Goal: Information Seeking & Learning: Check status

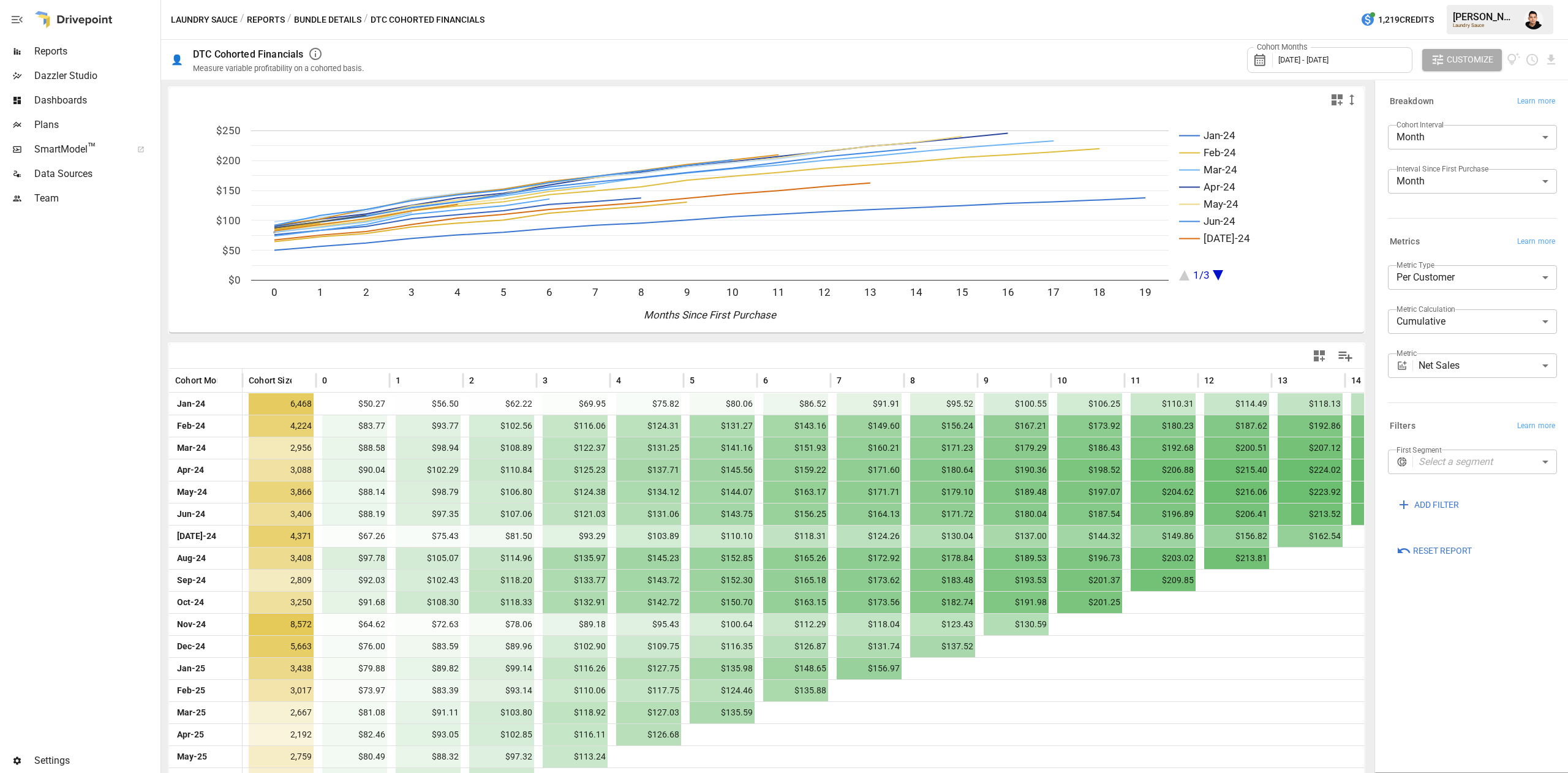
click at [263, 19] on button "Reports" at bounding box center [266, 20] width 38 height 15
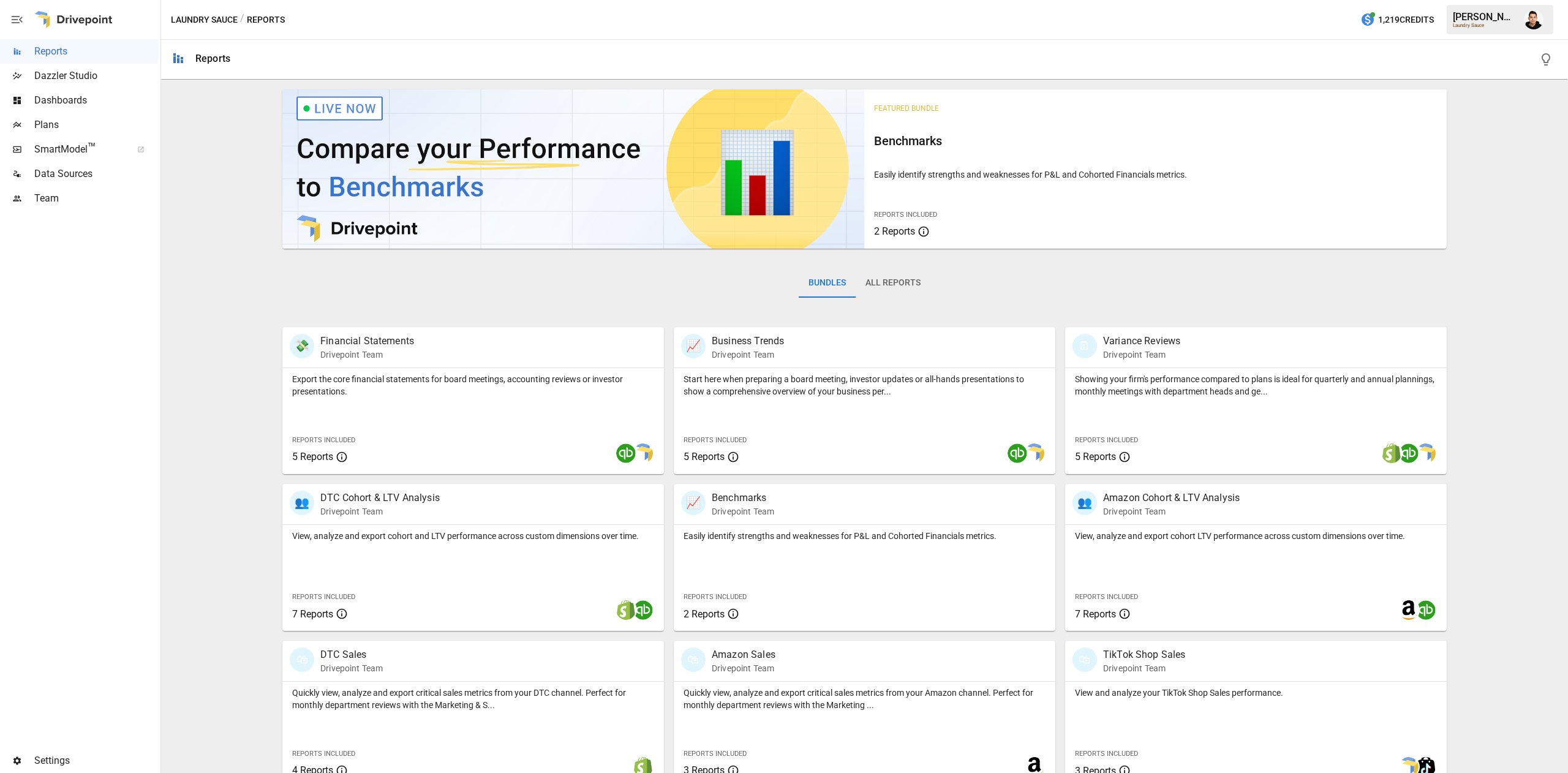
click at [897, 275] on button "All Reports" at bounding box center [893, 282] width 75 height 29
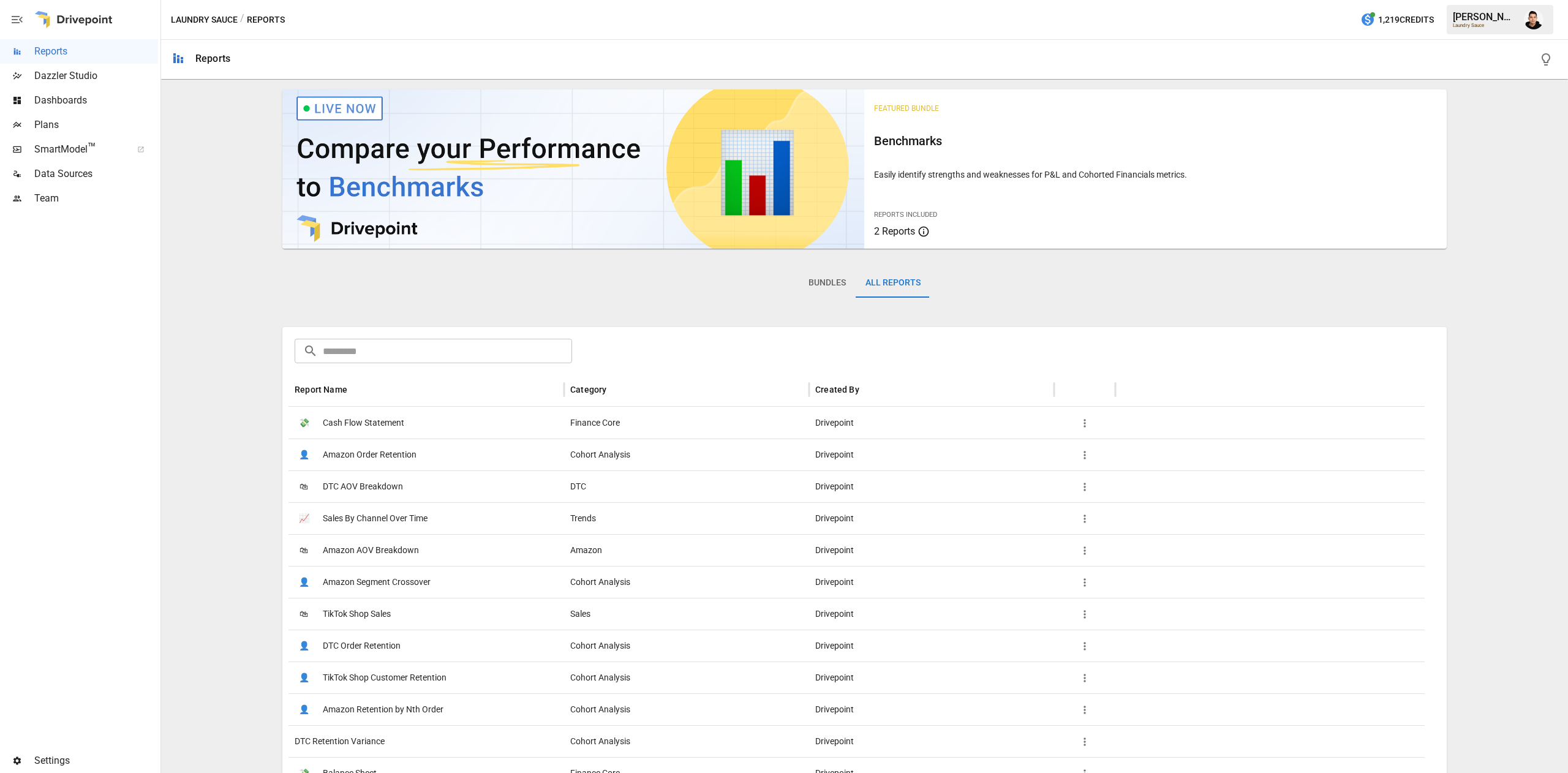
click at [460, 354] on input "text" at bounding box center [447, 351] width 249 height 25
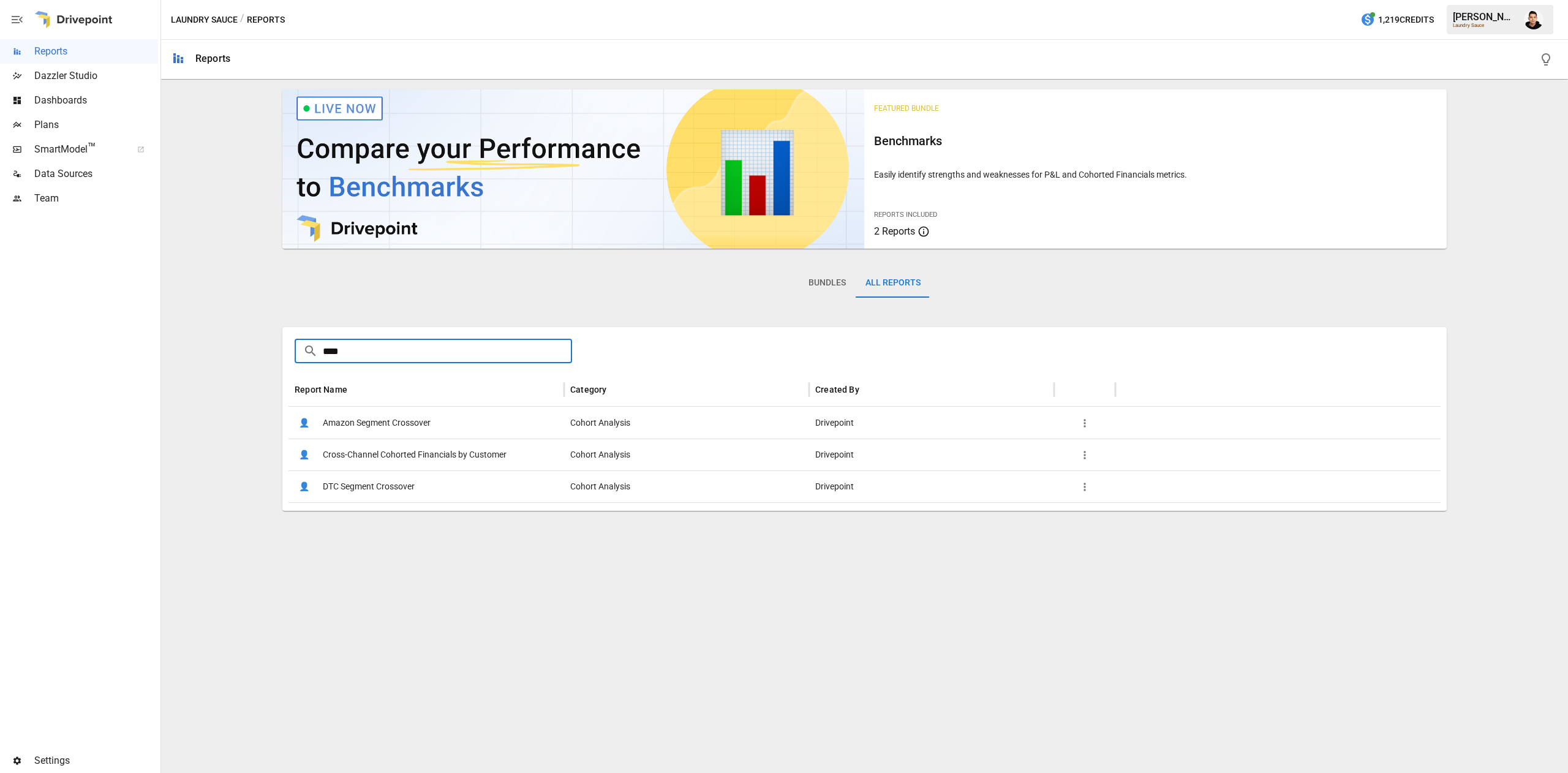
type input "****"
click at [460, 459] on span "Cross-Channel Cohorted Financials by Customer" at bounding box center [414, 455] width 183 height 32
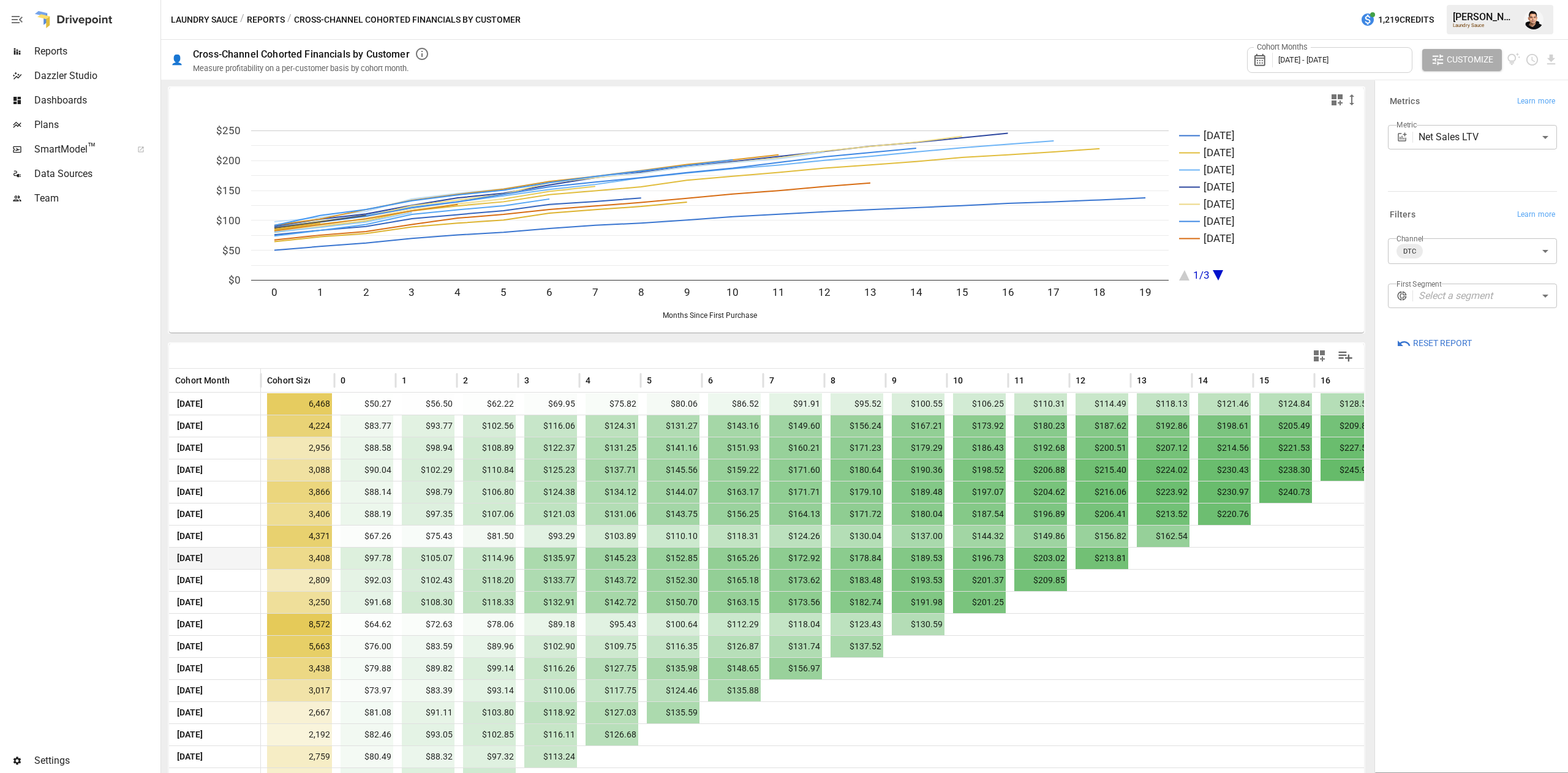
scroll to position [64, 0]
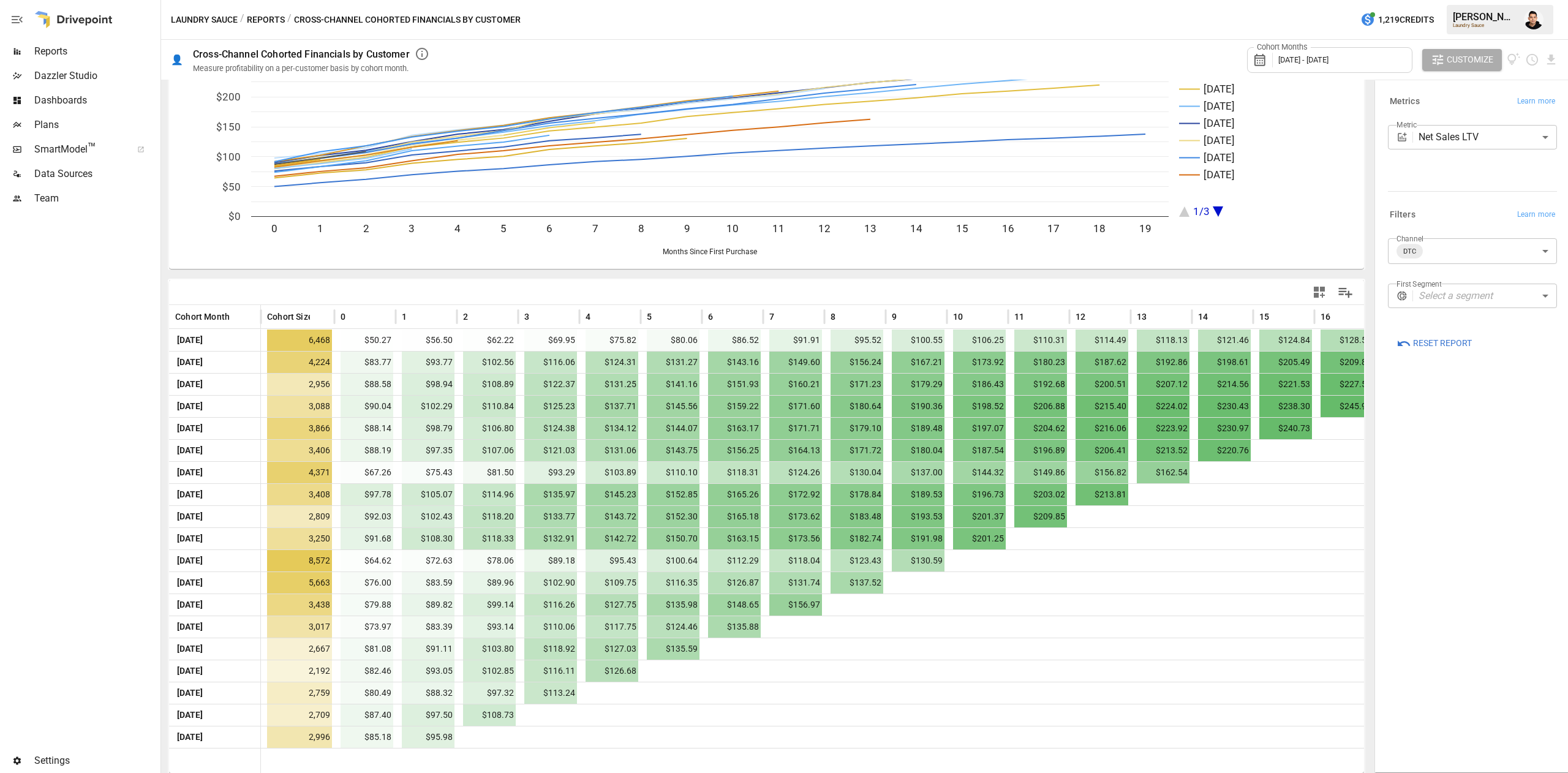
click at [1444, 0] on body "Reports Dazzler Studio Dashboards Plans SmartModel ™ Data Sources Team Settings…" at bounding box center [784, 0] width 1568 height 0
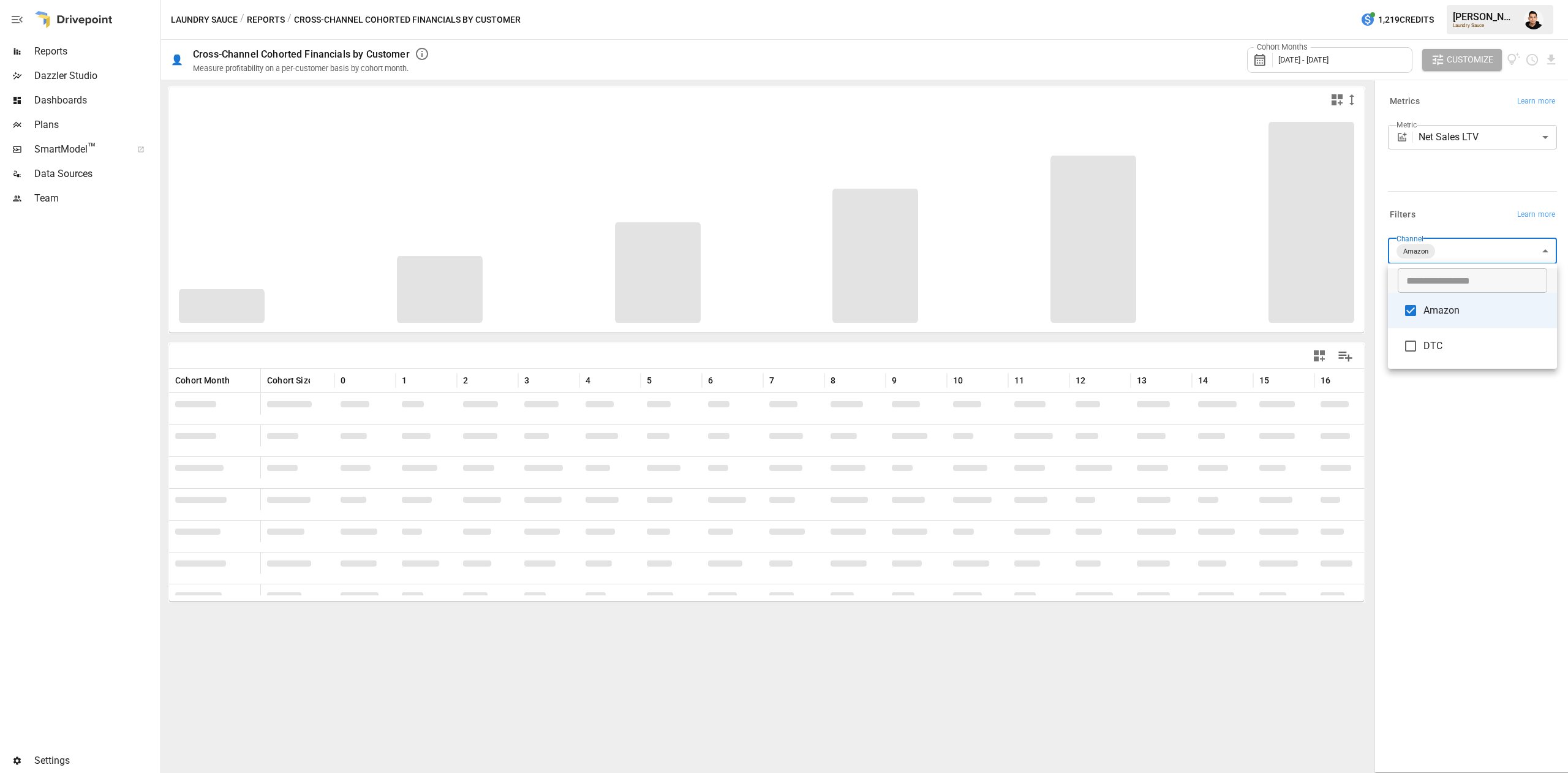
type input "******"
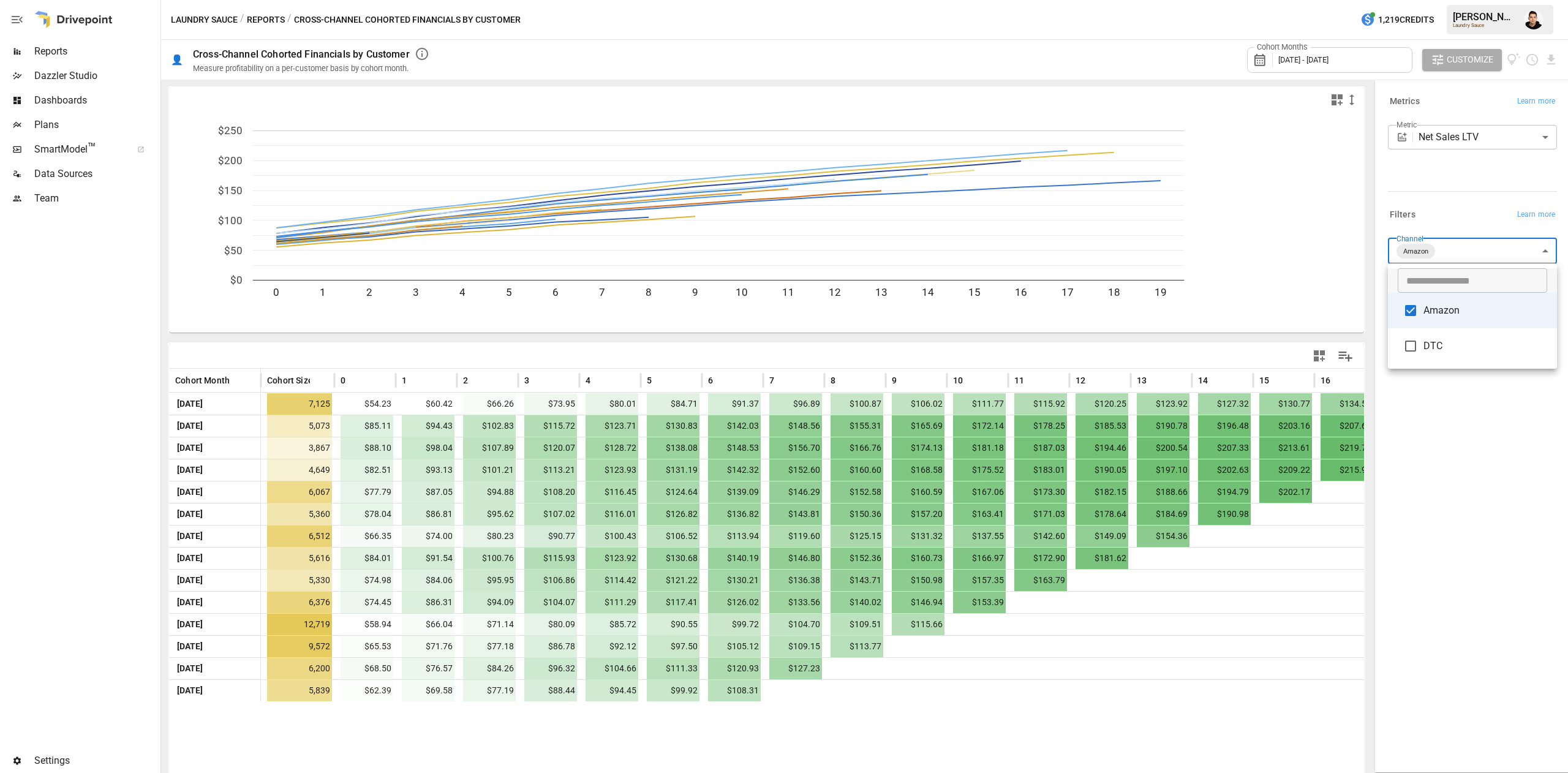
click at [1436, 474] on div at bounding box center [784, 386] width 1568 height 773
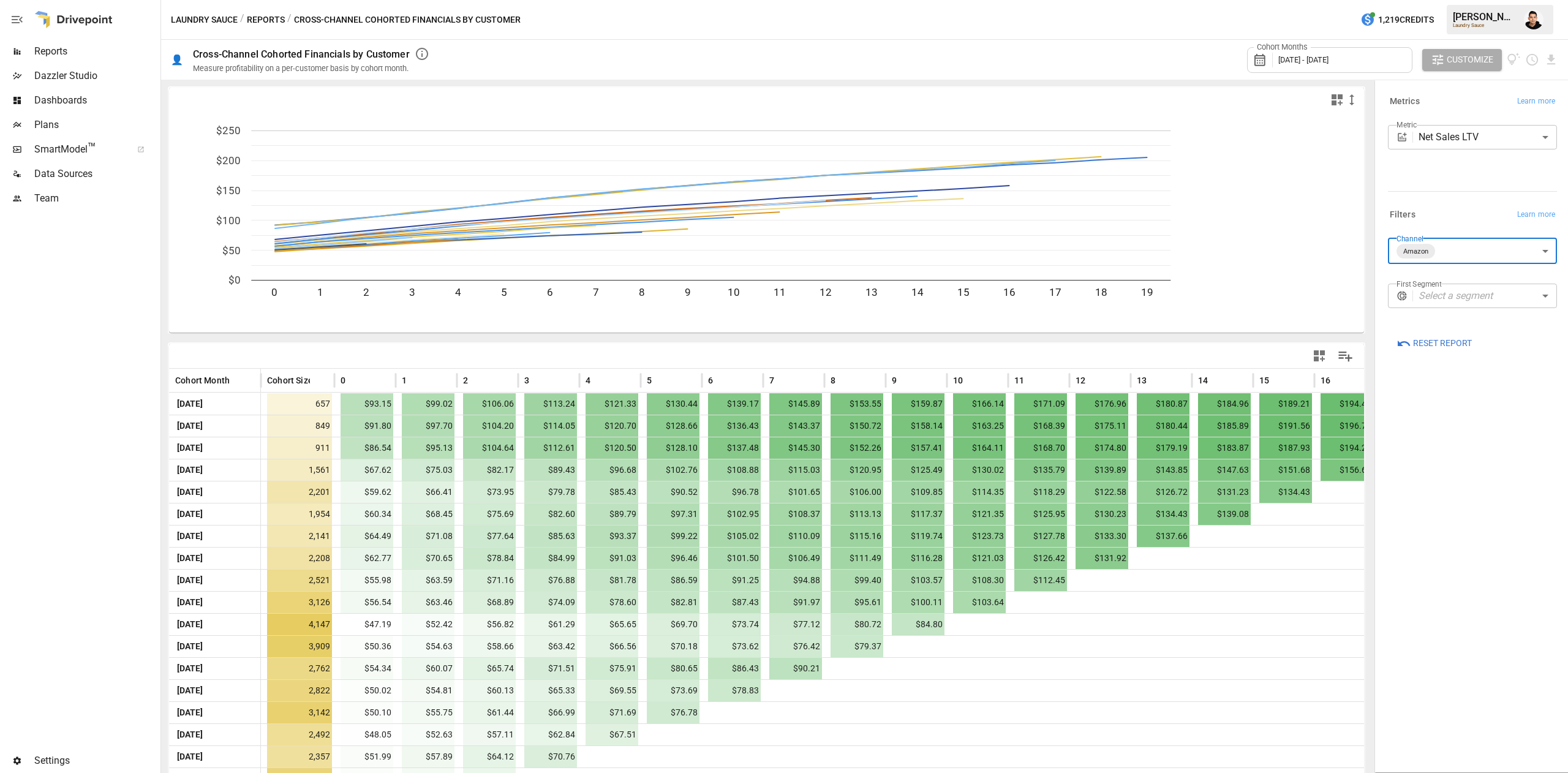
click at [1340, 49] on div "Cohort Months [DATE] - [DATE]" at bounding box center [1329, 60] width 165 height 26
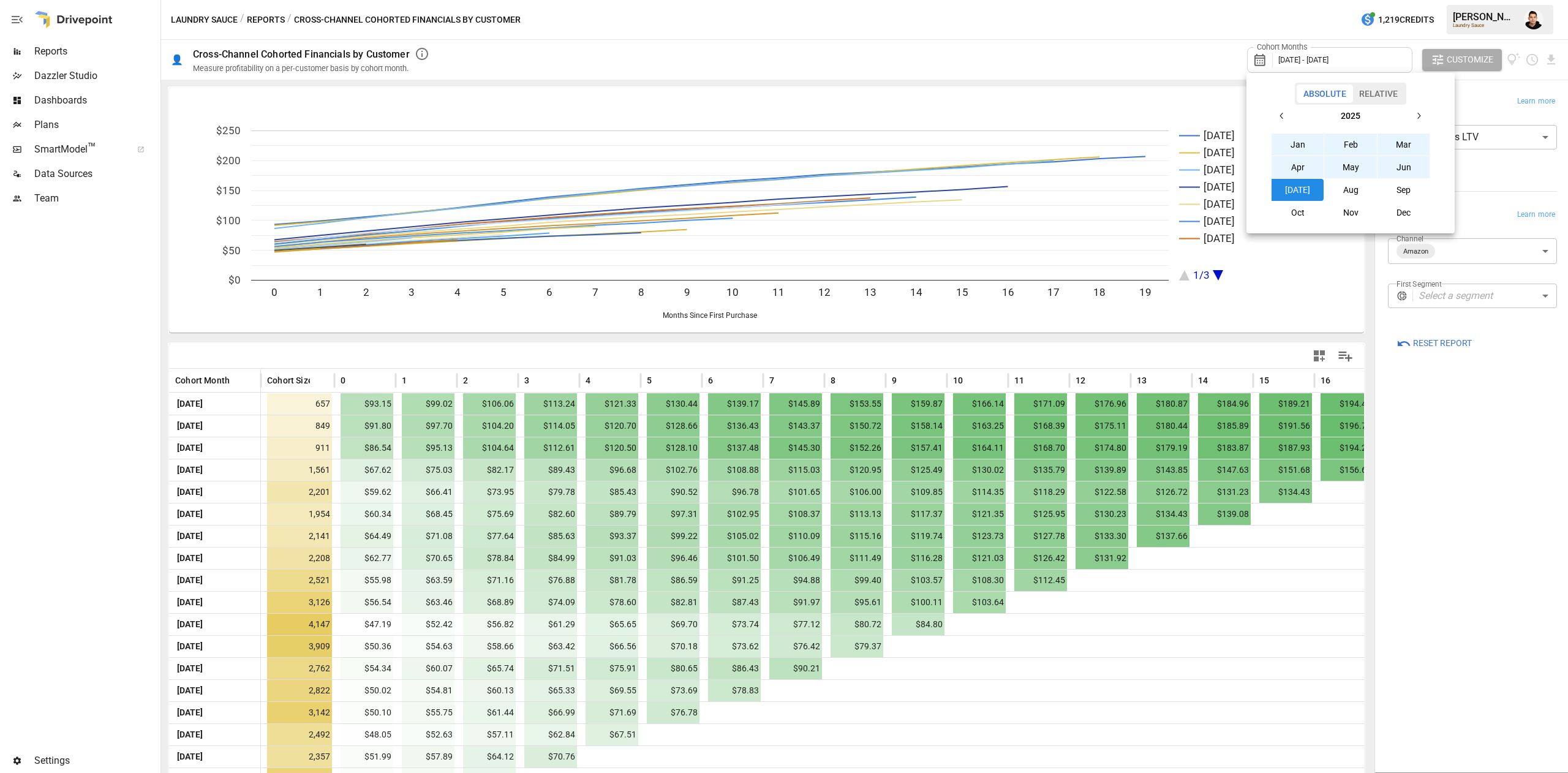
click at [1268, 122] on div "[DATE] Feb Mar Apr May Jun [DATE] Aug Sep Oct Nov Dec" at bounding box center [1350, 163] width 198 height 119
click at [1278, 115] on icon "button" at bounding box center [1282, 116] width 10 height 10
click at [1295, 141] on button "Jan" at bounding box center [1298, 144] width 52 height 22
click at [1429, 109] on button "button" at bounding box center [1419, 115] width 22 height 22
click at [1402, 213] on button "Dec" at bounding box center [1403, 212] width 52 height 22
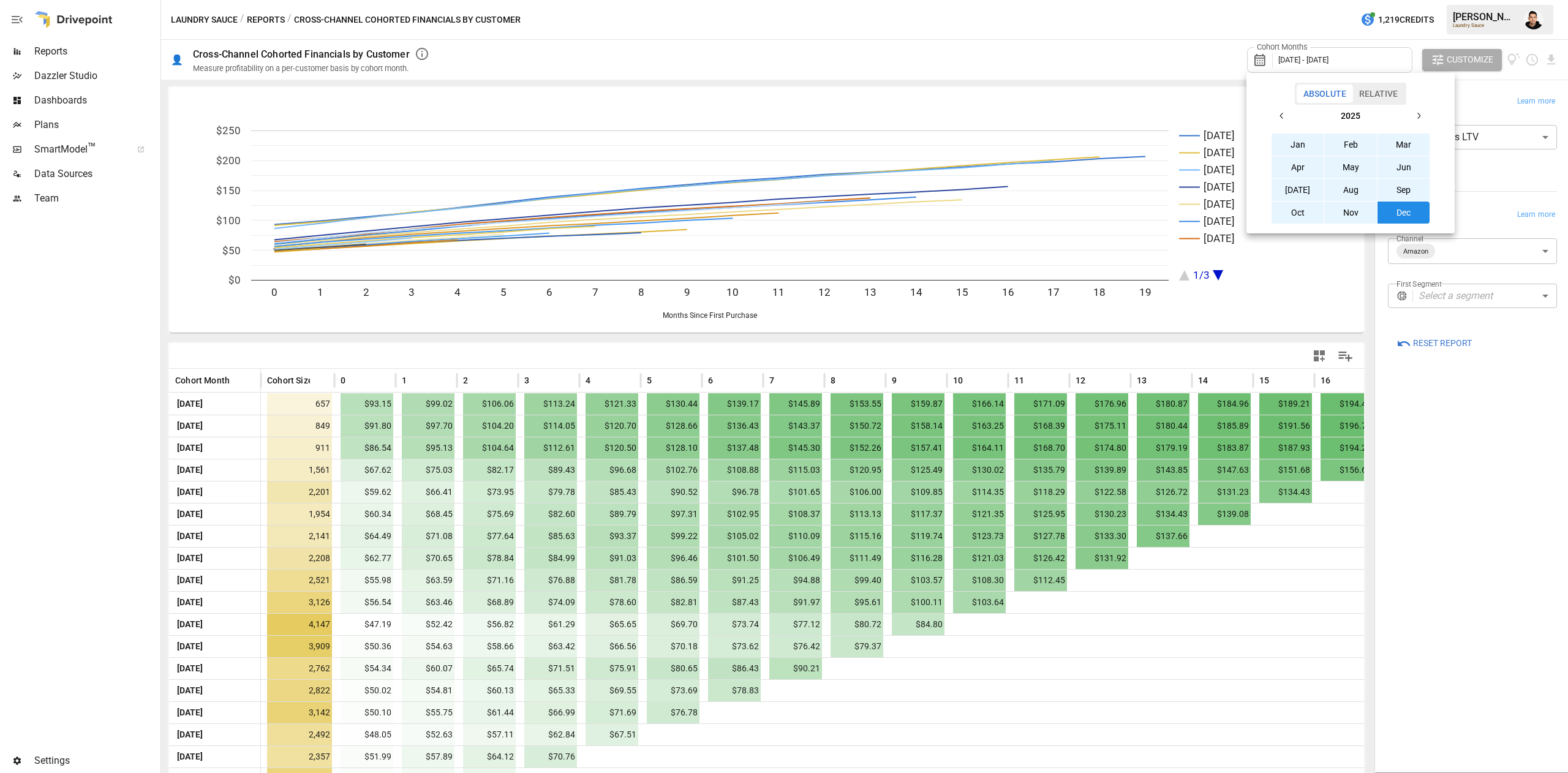
click at [1459, 616] on div at bounding box center [784, 386] width 1568 height 773
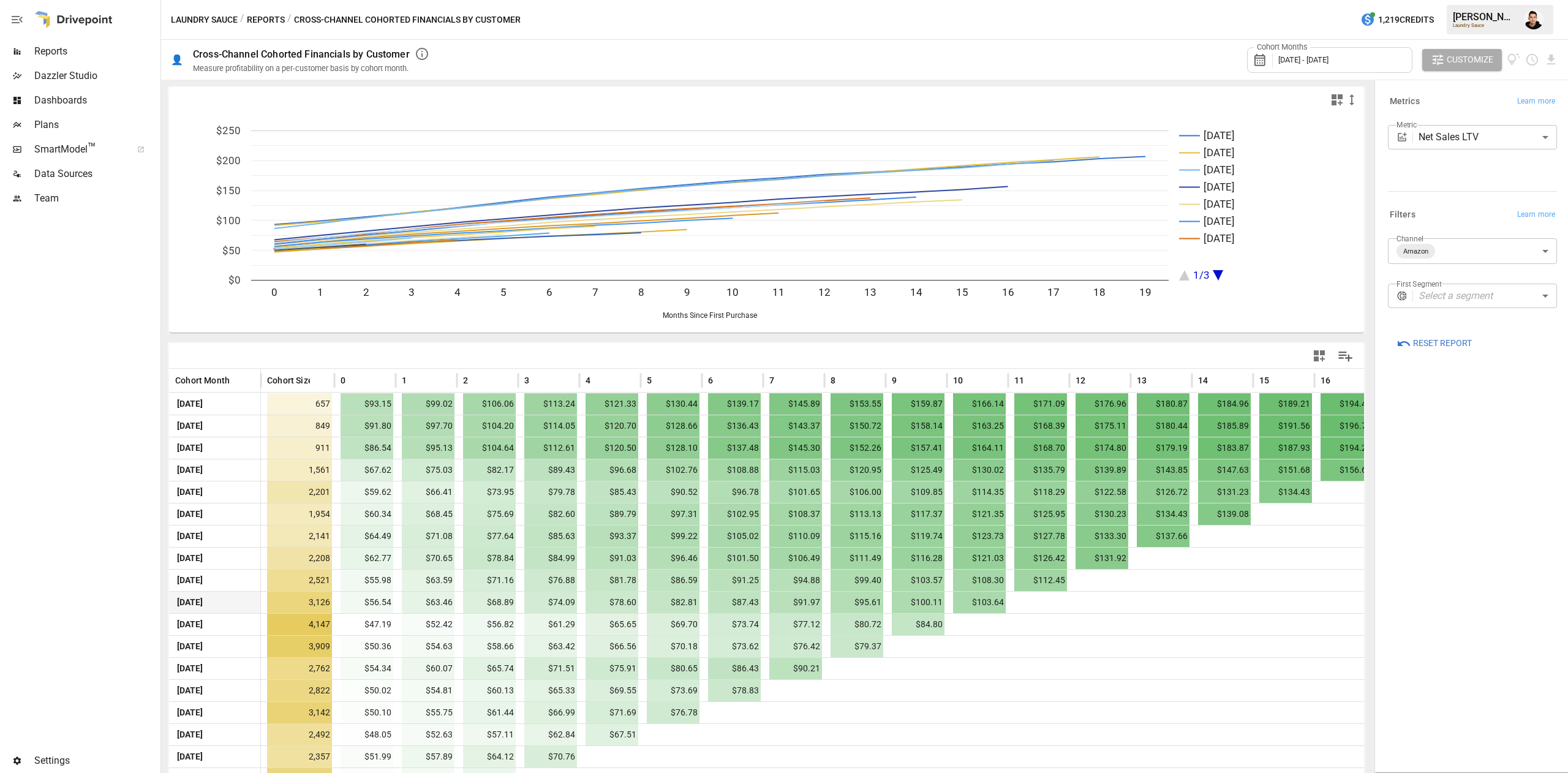
scroll to position [85, 0]
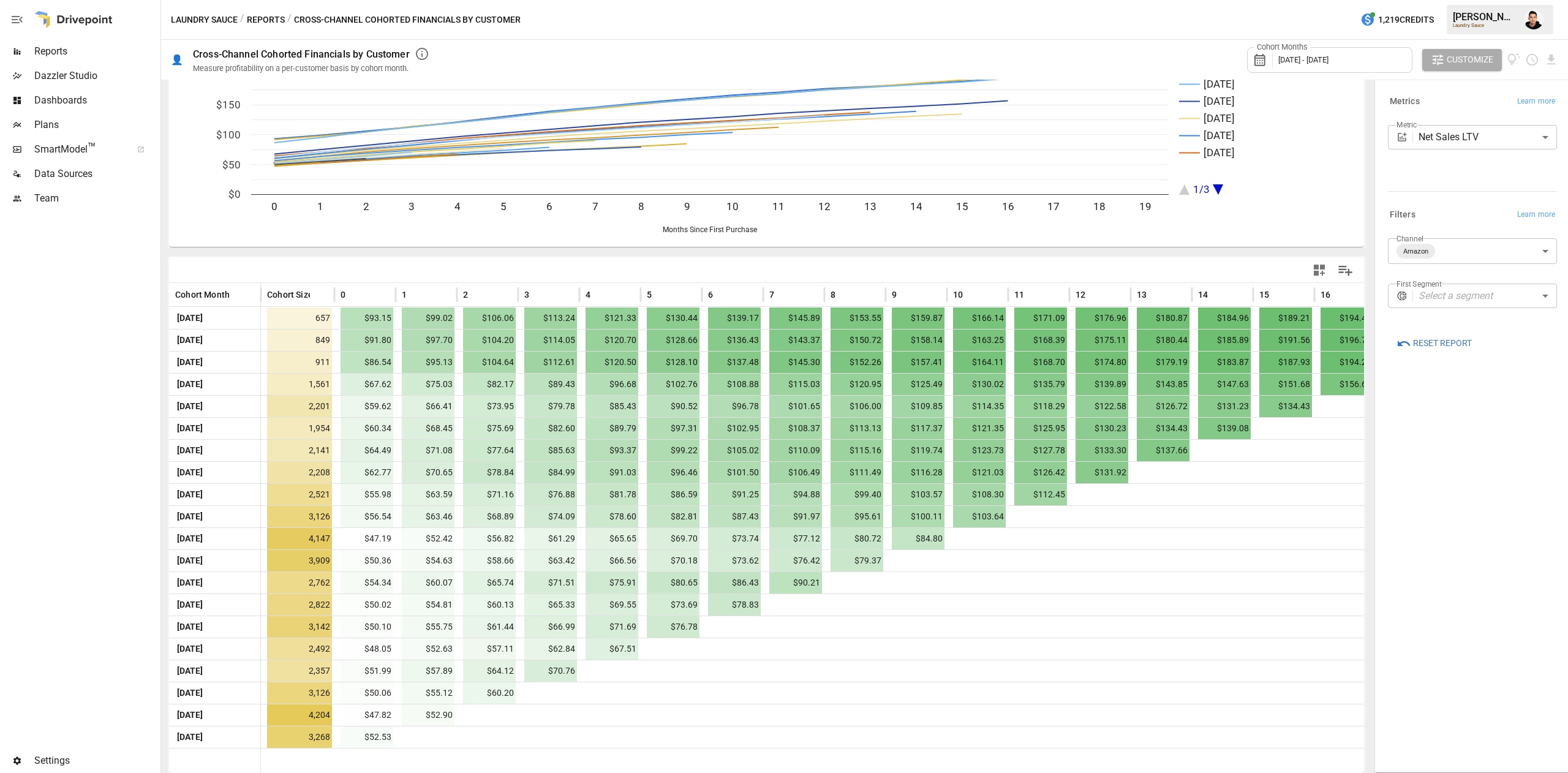
click at [1532, 570] on div "**********" at bounding box center [1472, 425] width 188 height 686
click at [1471, 0] on body "Reports Dazzler Studio Dashboards Plans SmartModel ™ Data Sources Team Settings…" at bounding box center [784, 0] width 1568 height 0
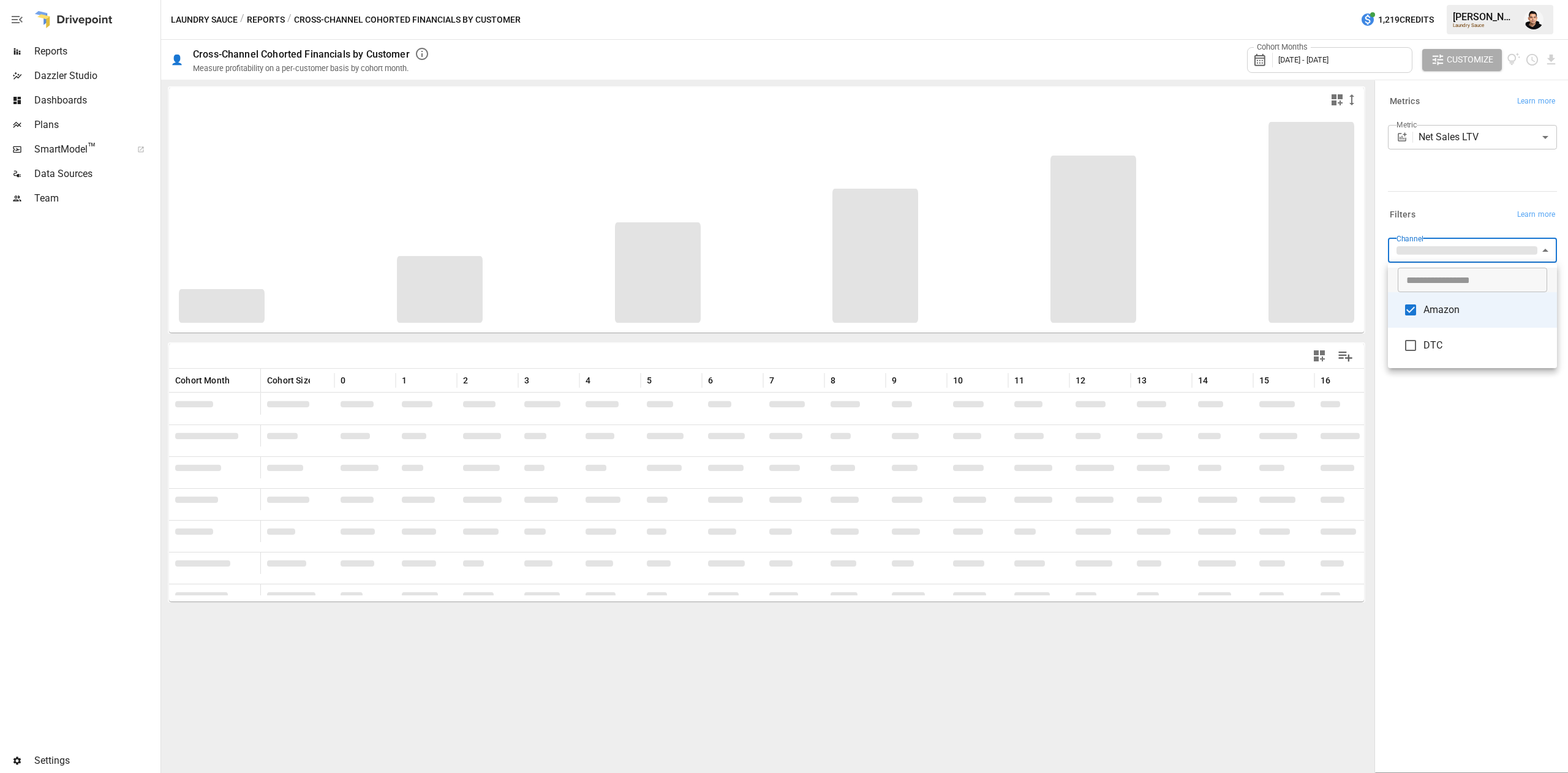
type input "**********"
click at [1443, 468] on div at bounding box center [784, 386] width 1568 height 773
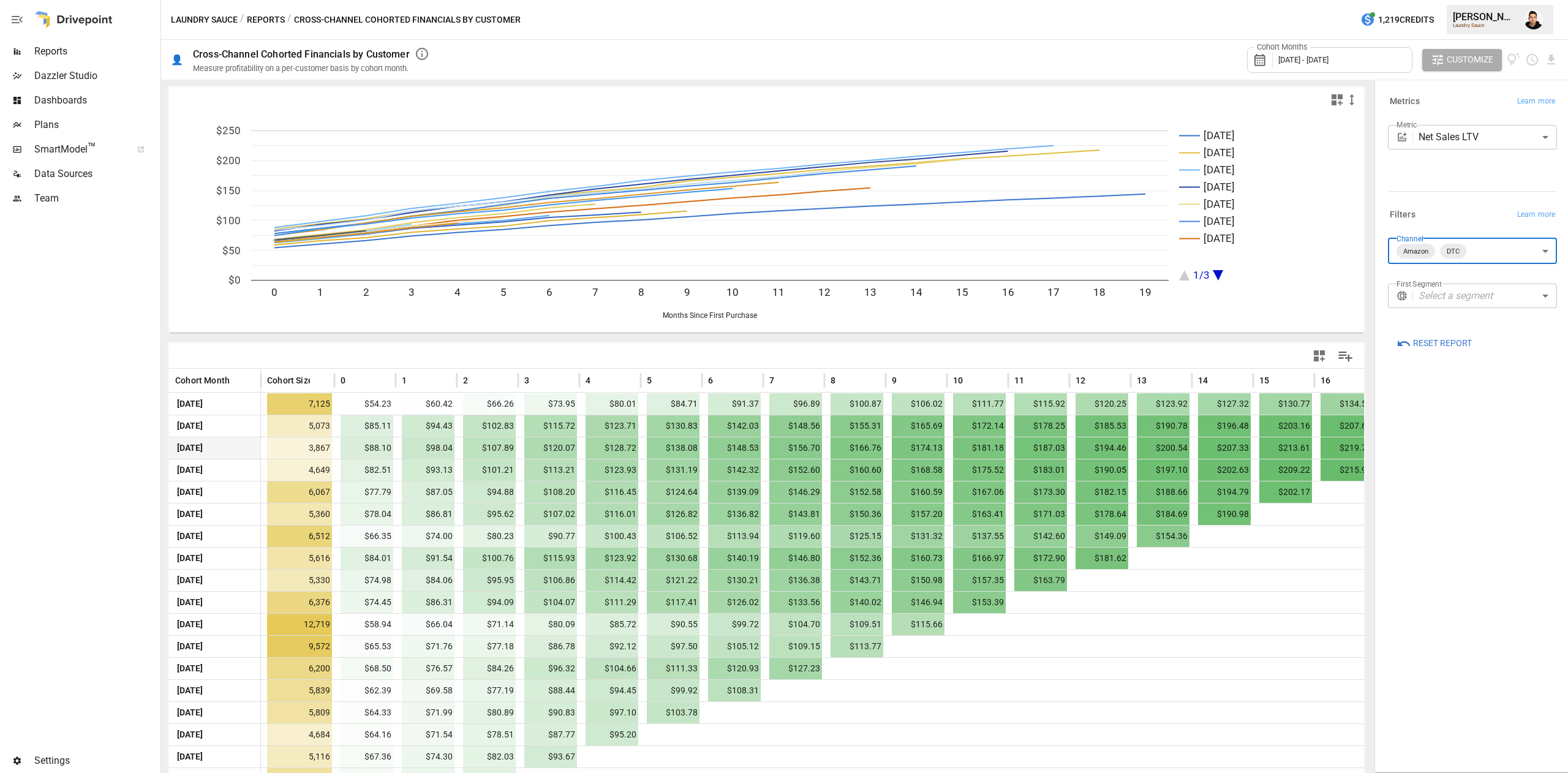
scroll to position [85, 0]
